Goal: Task Accomplishment & Management: Manage account settings

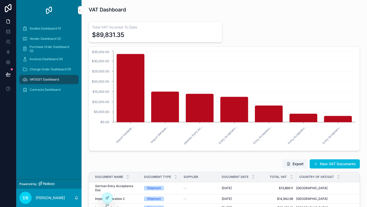
scroll to position [74, 0]
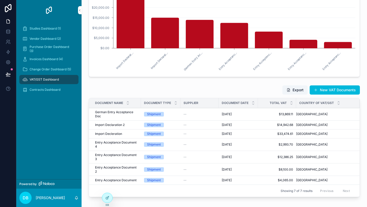
click at [41, 92] on div "Contracts Dashboard" at bounding box center [48, 90] width 53 height 8
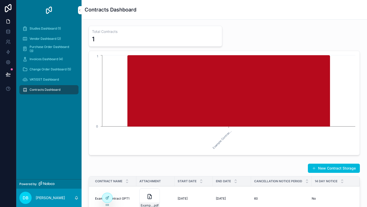
scroll to position [79, 0]
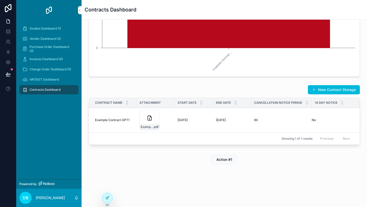
click at [54, 28] on span "Studies Dashboard (1)" at bounding box center [45, 29] width 31 height 4
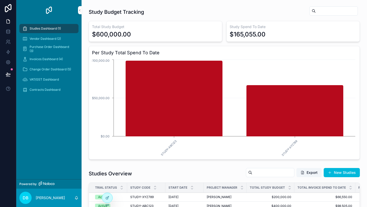
click at [55, 40] on span "Vendor Dashboard (2)" at bounding box center [45, 39] width 31 height 4
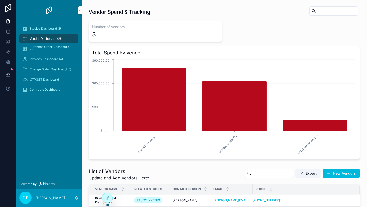
click at [55, 51] on span "Purchase Order Dashboard (3)" at bounding box center [52, 49] width 44 height 8
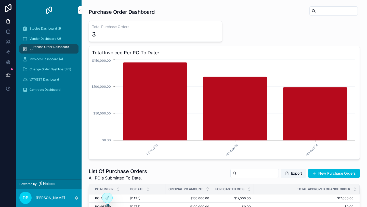
click at [54, 62] on div "Invoices Dashboard (4)" at bounding box center [48, 59] width 53 height 8
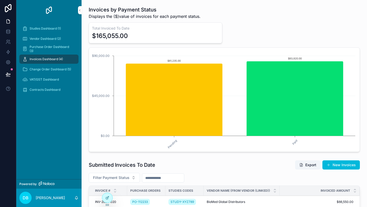
click at [51, 72] on div "Change Order Dashboard (5)" at bounding box center [48, 69] width 53 height 8
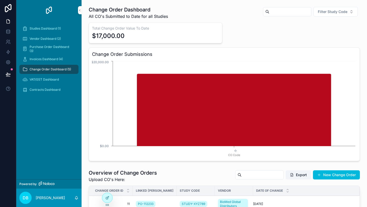
click at [48, 80] on span "VAT/GST Dashboard" at bounding box center [44, 79] width 29 height 4
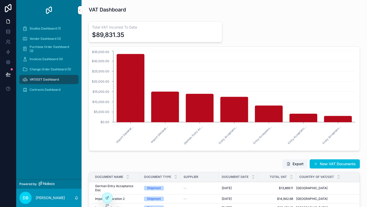
click at [49, 89] on span "Contracts Dashboard" at bounding box center [45, 90] width 31 height 4
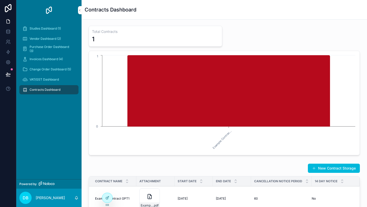
click at [50, 79] on span "VAT/GST Dashboard" at bounding box center [44, 79] width 29 height 4
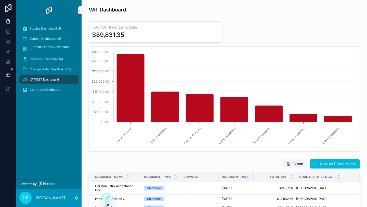
click at [108, 196] on icon at bounding box center [107, 198] width 4 height 4
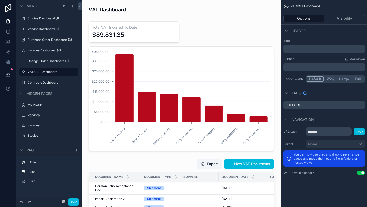
click at [228, 76] on div "scrollable content" at bounding box center [182, 86] width 192 height 134
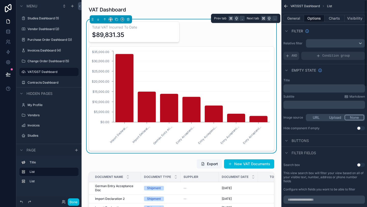
click at [337, 19] on button "Charts" at bounding box center [334, 18] width 20 height 7
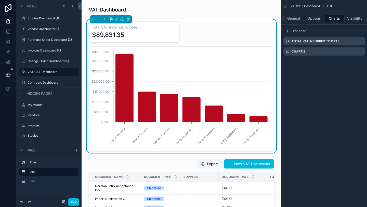
click at [0, 0] on icon "scrollable content" at bounding box center [0, 0] width 0 height 0
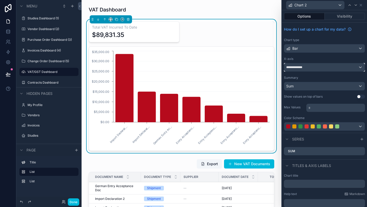
click at [341, 68] on div "**********" at bounding box center [324, 67] width 81 height 8
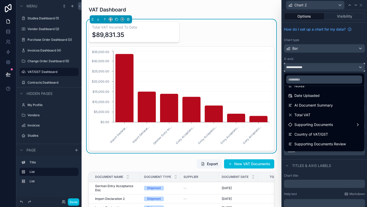
scroll to position [118, 0]
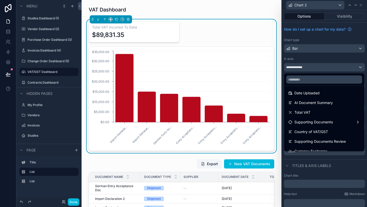
click at [319, 128] on div "Country of VAT/GST" at bounding box center [324, 131] width 78 height 9
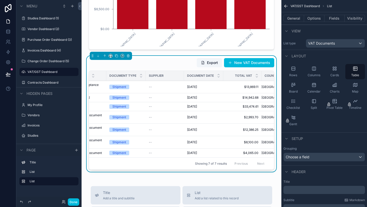
scroll to position [0, 60]
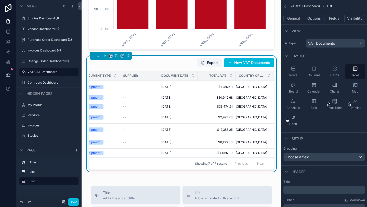
click at [263, 123] on td "[GEOGRAPHIC_DATA] [GEOGRAPHIC_DATA]" at bounding box center [255, 117] width 38 height 12
click at [332, 19] on button "Fields" at bounding box center [334, 18] width 20 height 7
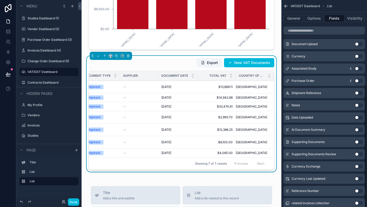
scroll to position [145, 0]
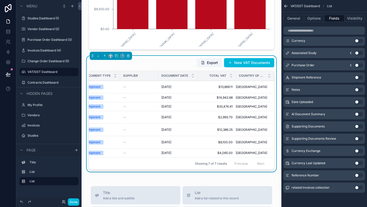
click at [358, 151] on button "Use setting" at bounding box center [359, 151] width 8 height 4
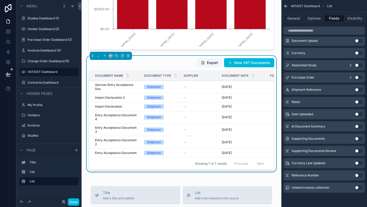
click at [358, 163] on button "Use setting" at bounding box center [359, 163] width 8 height 4
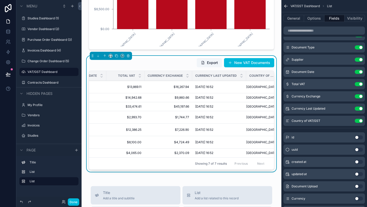
scroll to position [0, 162]
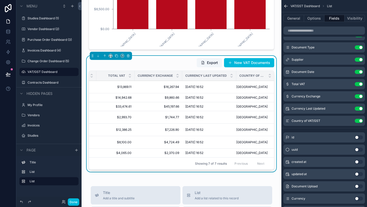
click at [214, 87] on div "[DATE] 16:52 [DATE] 16:52" at bounding box center [209, 87] width 48 height 4
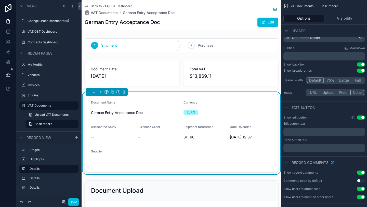
click at [227, 71] on div "scrollable content" at bounding box center [182, 73] width 200 height 30
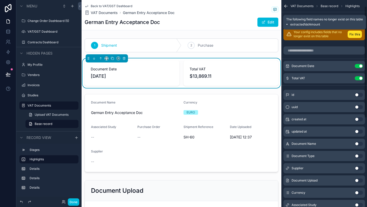
click at [355, 33] on button "Fix this" at bounding box center [355, 34] width 14 height 7
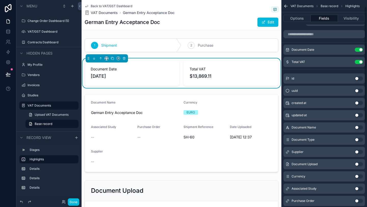
click at [214, 103] on div "scrollable content" at bounding box center [182, 133] width 200 height 82
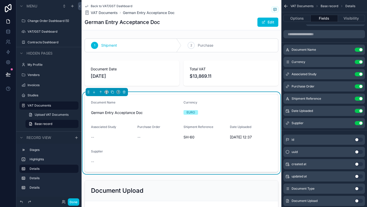
click at [87, 6] on icon "scrollable content" at bounding box center [86, 6] width 3 height 2
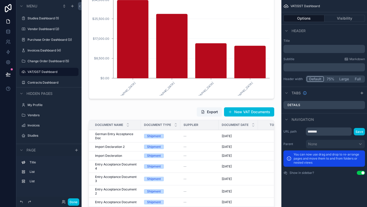
scroll to position [75, 0]
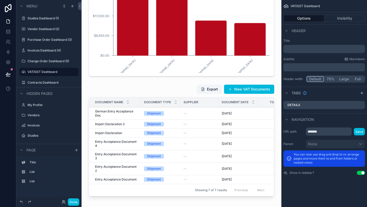
click at [226, 141] on div "scrollable content" at bounding box center [182, 141] width 192 height 118
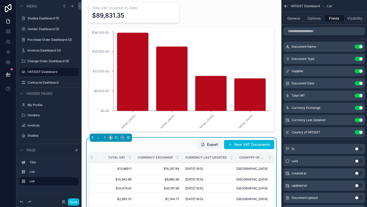
scroll to position [0, 0]
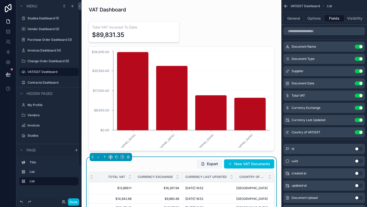
click at [72, 201] on button "Done" at bounding box center [73, 201] width 11 height 7
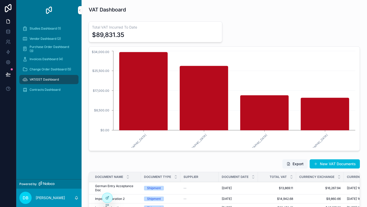
click at [51, 91] on span "Contracts Dashboard" at bounding box center [45, 90] width 31 height 4
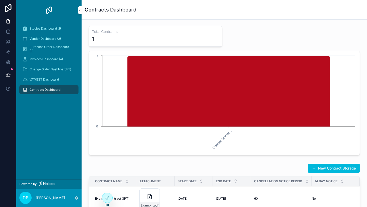
click at [50, 78] on span "VAT/GST Dashboard" at bounding box center [44, 79] width 29 height 4
